Goal: Find specific page/section: Find specific page/section

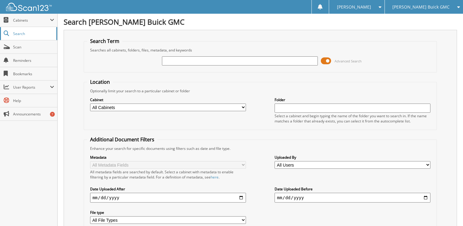
click at [30, 34] on span "Search" at bounding box center [33, 33] width 40 height 5
click at [184, 60] on input "text" at bounding box center [240, 60] width 156 height 9
type input "2547511"
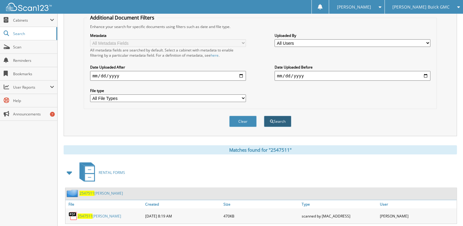
scroll to position [197, 0]
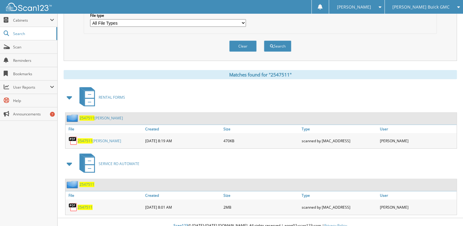
click at [93, 138] on link "2547511 Mark Tufillaro" at bounding box center [100, 140] width 44 height 5
click at [108, 138] on link "2547511 Mark Tufillaro" at bounding box center [100, 140] width 44 height 5
click at [84, 204] on span "2547511" at bounding box center [85, 206] width 15 height 5
click at [85, 202] on div "2547511" at bounding box center [104, 207] width 78 height 12
click at [85, 204] on span "2547511" at bounding box center [85, 206] width 15 height 5
